Goal: Information Seeking & Learning: Learn about a topic

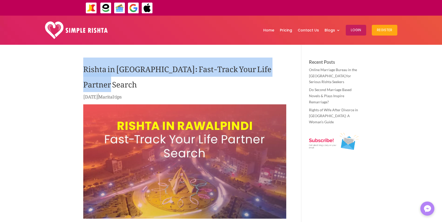
drag, startPoint x: 83, startPoint y: 67, endPoint x: 119, endPoint y: 89, distance: 41.2
click at [119, 89] on h1 "Rishta in [GEOGRAPHIC_DATA]: Fast-Track Your Life Partner Search" at bounding box center [184, 75] width 203 height 33
click at [92, 85] on h1 "Rishta in [GEOGRAPHIC_DATA]: Fast-Track Your Life Partner Search" at bounding box center [184, 75] width 203 height 33
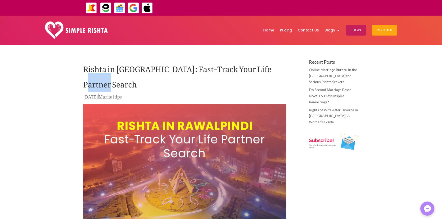
click at [92, 85] on h1 "Rishta in [GEOGRAPHIC_DATA]: Fast-Track Your Life Partner Search" at bounding box center [184, 75] width 203 height 33
click at [94, 85] on h1 "Rishta in [GEOGRAPHIC_DATA]: Fast-Track Your Life Partner Search" at bounding box center [184, 75] width 203 height 33
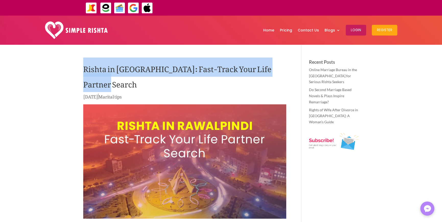
drag, startPoint x: 109, startPoint y: 85, endPoint x: 59, endPoint y: 70, distance: 52.1
click at [112, 76] on h1 "Rishta in [GEOGRAPHIC_DATA]: Fast-Track Your Life Partner Search" at bounding box center [184, 75] width 203 height 33
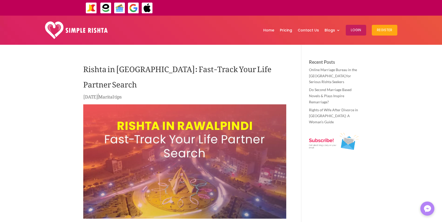
click at [88, 72] on h1 "Rishta in [GEOGRAPHIC_DATA]: Fast-Track Your Life Partner Search" at bounding box center [184, 75] width 203 height 33
click at [92, 84] on h1 "Rishta in [GEOGRAPHIC_DATA]: Fast-Track Your Life Partner Search" at bounding box center [184, 75] width 203 height 33
drag, startPoint x: 92, startPoint y: 84, endPoint x: 114, endPoint y: 81, distance: 21.7
click at [94, 84] on h1 "Rishta in [GEOGRAPHIC_DATA]: Fast-Track Your Life Partner Search" at bounding box center [184, 75] width 203 height 33
click at [114, 81] on h1 "Rishta in [GEOGRAPHIC_DATA]: Fast-Track Your Life Partner Search" at bounding box center [184, 75] width 203 height 33
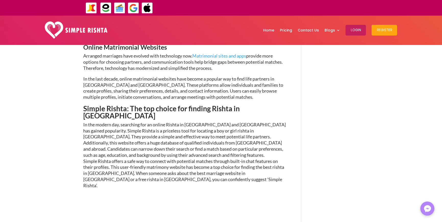
scroll to position [740, 0]
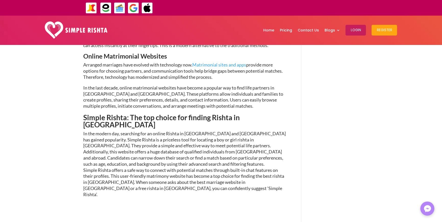
click at [220, 130] on p "In the modern day, searching for an online Rishta in [GEOGRAPHIC_DATA] and [GEO…" at bounding box center [184, 165] width 203 height 71
click at [209, 159] on p "In the modern day, searching for an online Rishta in [GEOGRAPHIC_DATA] and [GEO…" at bounding box center [184, 165] width 203 height 71
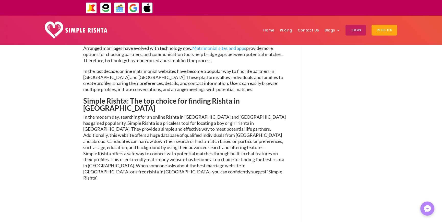
scroll to position [766, 0]
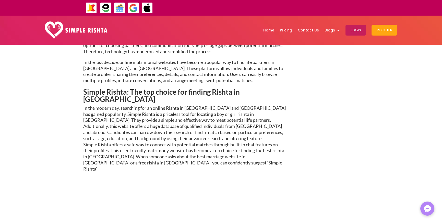
click at [189, 148] on p "In the modern day, searching for an online Rishta in [GEOGRAPHIC_DATA] and [GEO…" at bounding box center [184, 140] width 203 height 71
click at [212, 151] on p "In the modern day, searching for an online Rishta in [GEOGRAPHIC_DATA] and [GEO…" at bounding box center [184, 140] width 203 height 71
